Goal: Task Accomplishment & Management: Use online tool/utility

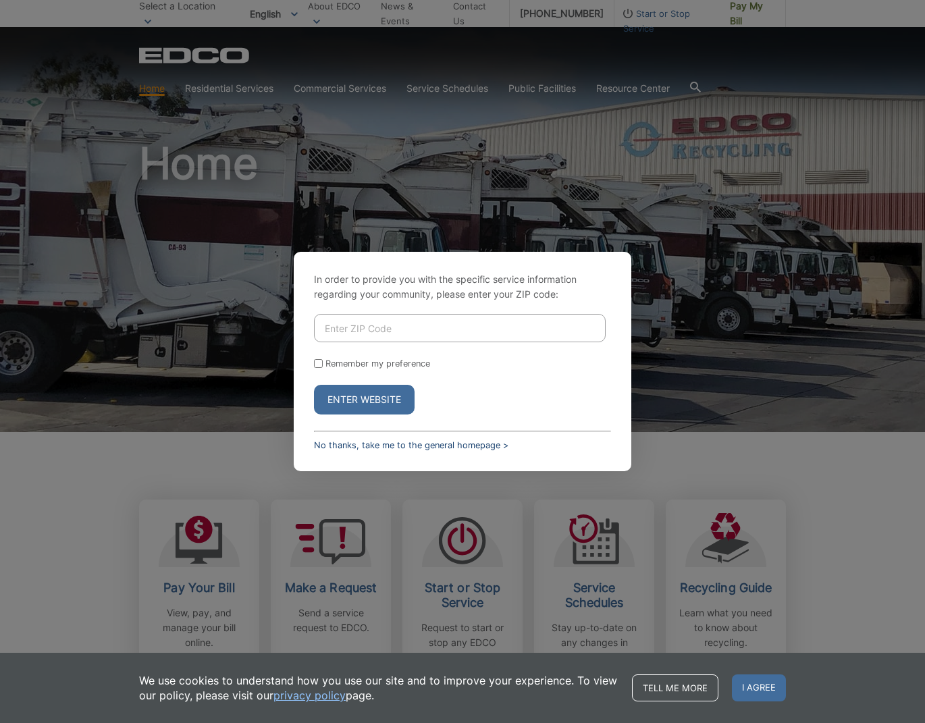
click at [390, 448] on link "No thanks, take me to the general homepage >" at bounding box center [411, 445] width 194 height 10
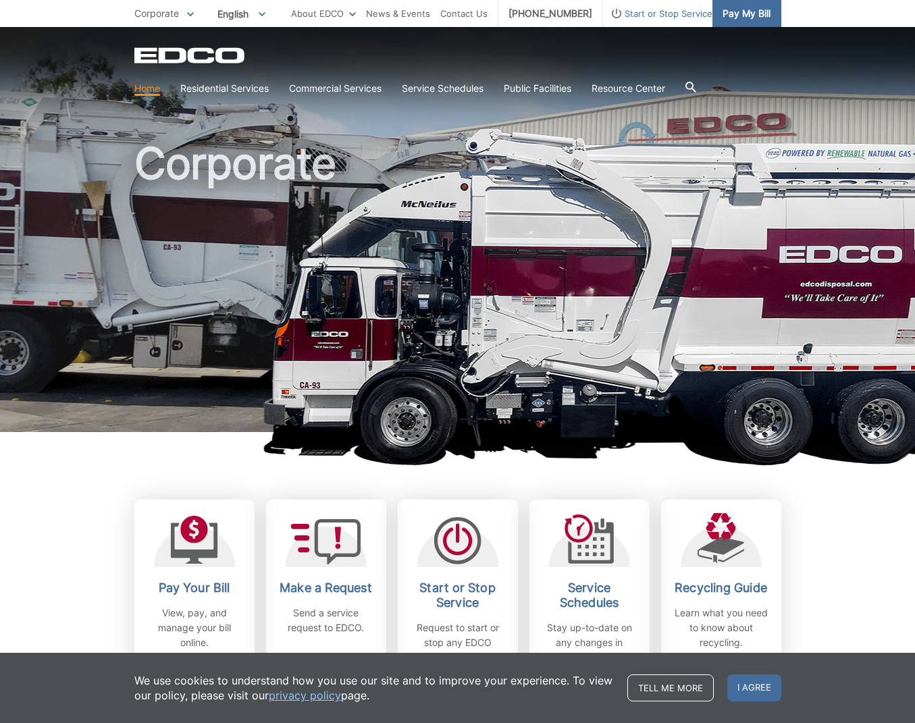
click at [752, 18] on span "Pay My Bill" at bounding box center [747, 13] width 48 height 15
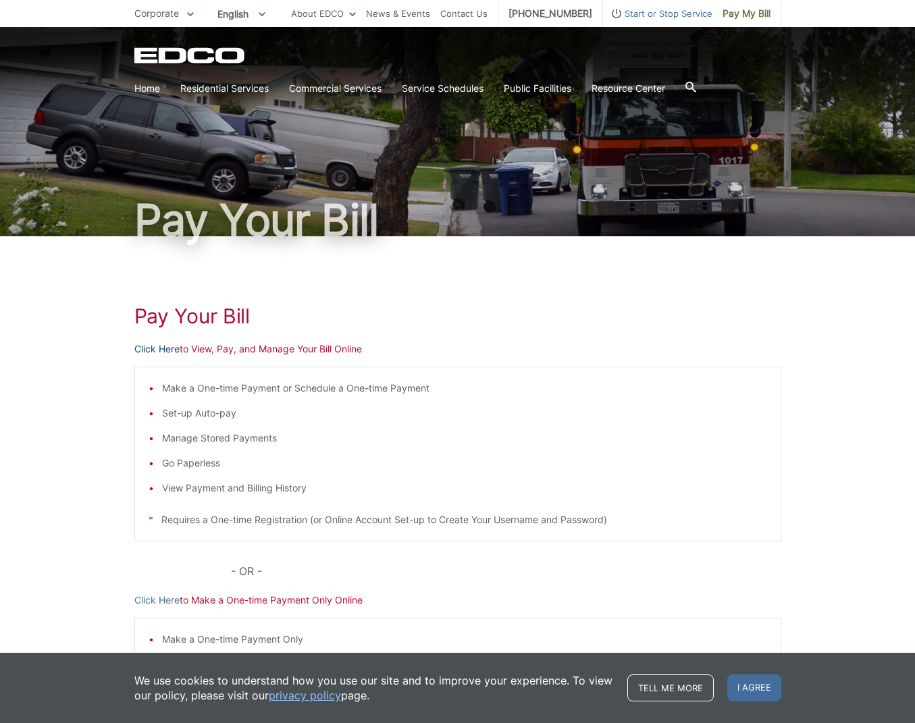
click at [155, 346] on link "Click Here" at bounding box center [156, 349] width 45 height 15
